Goal: Book appointment/travel/reservation

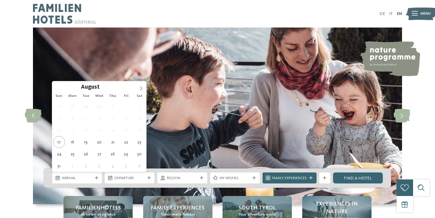
click at [82, 181] on div "Arrival" at bounding box center [77, 177] width 50 height 11
click at [138, 87] on span at bounding box center [141, 86] width 10 height 10
type div "04.10.2025"
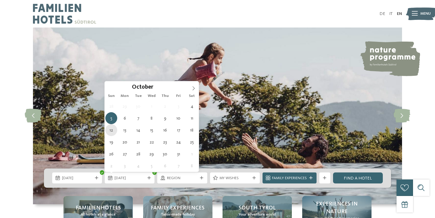
type div "12.10.2025"
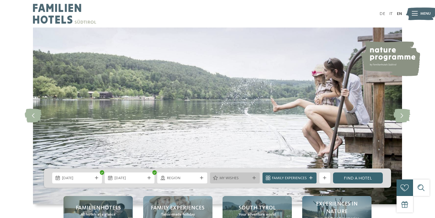
click at [245, 178] on span "My wishes" at bounding box center [234, 177] width 31 height 5
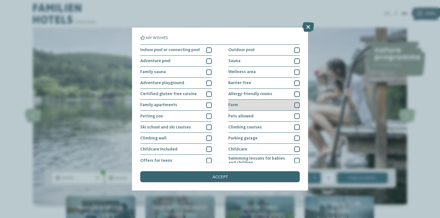
click at [290, 105] on div "Farm" at bounding box center [263, 105] width 71 height 11
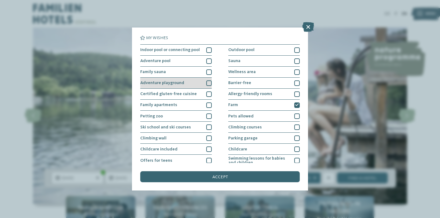
click at [207, 82] on div at bounding box center [208, 82] width 5 height 5
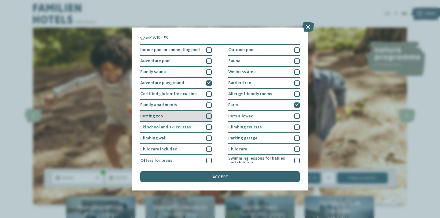
click at [208, 116] on div at bounding box center [208, 115] width 5 height 5
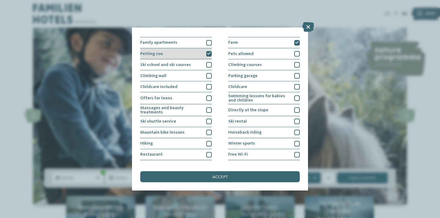
scroll to position [71, 0]
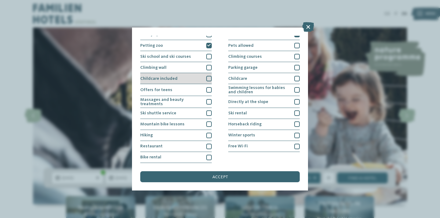
click at [208, 77] on div at bounding box center [208, 78] width 5 height 5
click at [208, 77] on icon at bounding box center [209, 78] width 4 height 3
click at [208, 77] on div at bounding box center [208, 78] width 5 height 5
click at [208, 77] on icon at bounding box center [209, 78] width 4 height 3
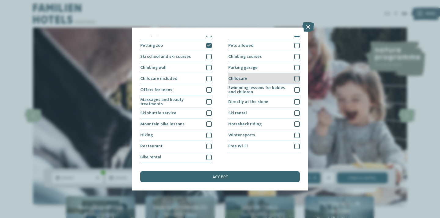
click at [294, 78] on div at bounding box center [296, 78] width 5 height 5
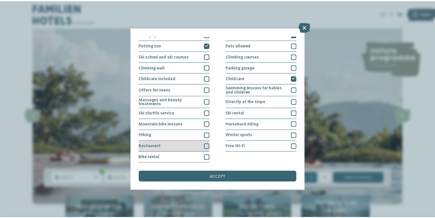
scroll to position [0, 0]
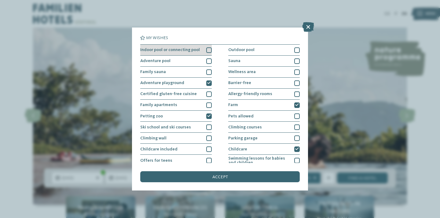
click at [206, 49] on div at bounding box center [208, 49] width 5 height 5
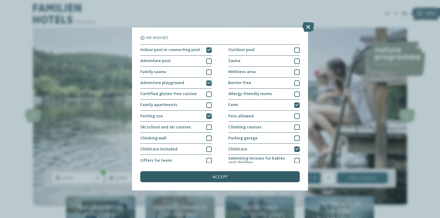
click at [194, 174] on div "accept" at bounding box center [219, 176] width 159 height 11
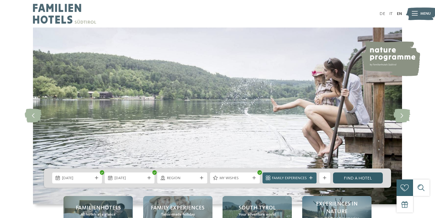
click at [364, 173] on link "Find a hotel" at bounding box center [358, 177] width 50 height 11
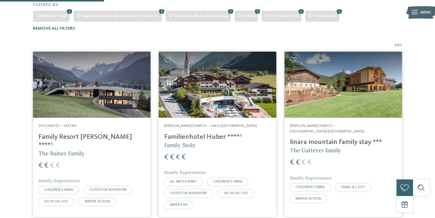
scroll to position [164, 0]
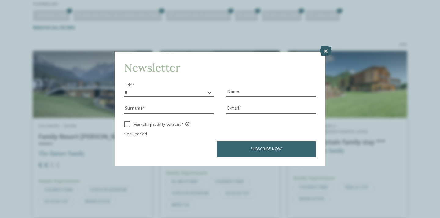
click at [326, 49] on icon at bounding box center [325, 51] width 12 height 10
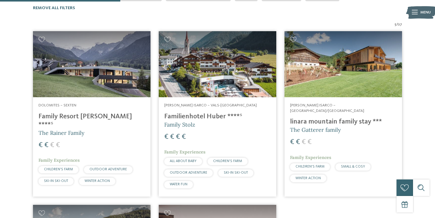
scroll to position [179, 0]
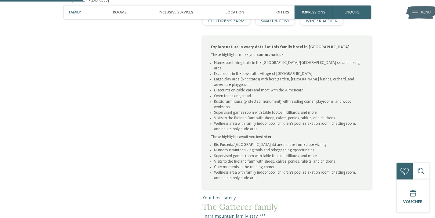
scroll to position [350, 0]
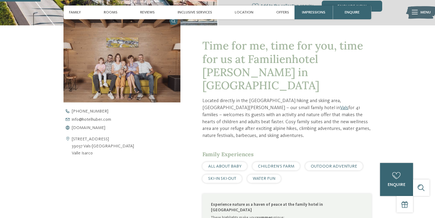
scroll to position [184, 0]
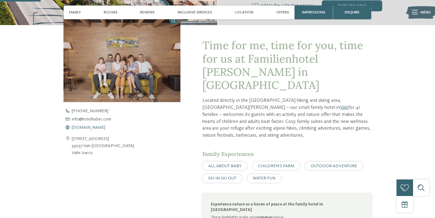
click at [96, 128] on span "www.hotelhuber.com" at bounding box center [89, 127] width 34 height 4
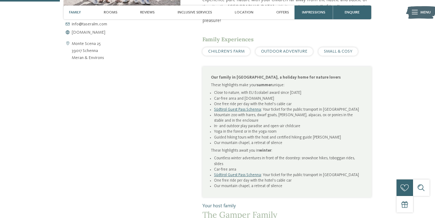
scroll to position [299, 0]
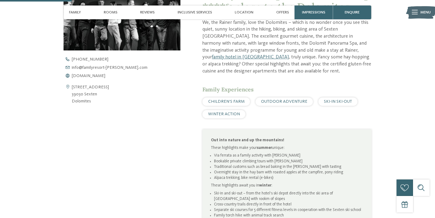
scroll to position [249, 0]
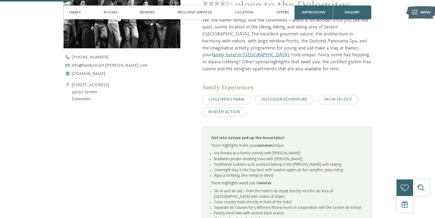
click at [245, 70] on div "Family Resort [PERSON_NAME] ****ˢ: close to the Dolomites We, the Rainer family…" at bounding box center [286, 122] width 169 height 275
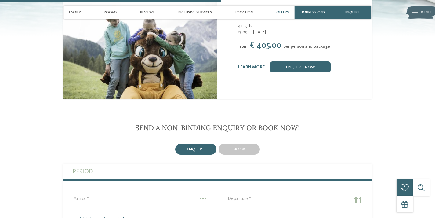
scroll to position [769, 0]
